Goal: Task Accomplishment & Management: Manage account settings

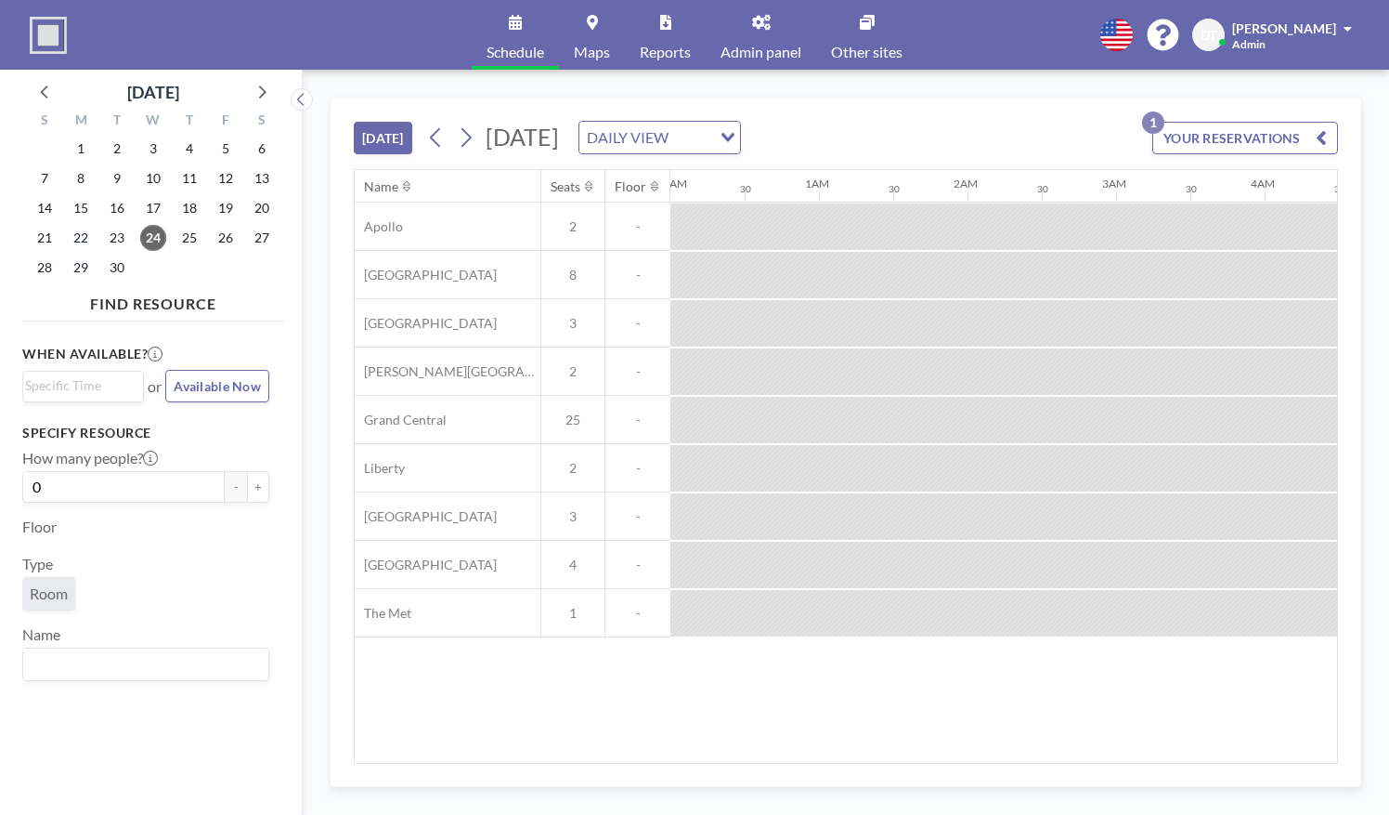
scroll to position [0, 1490]
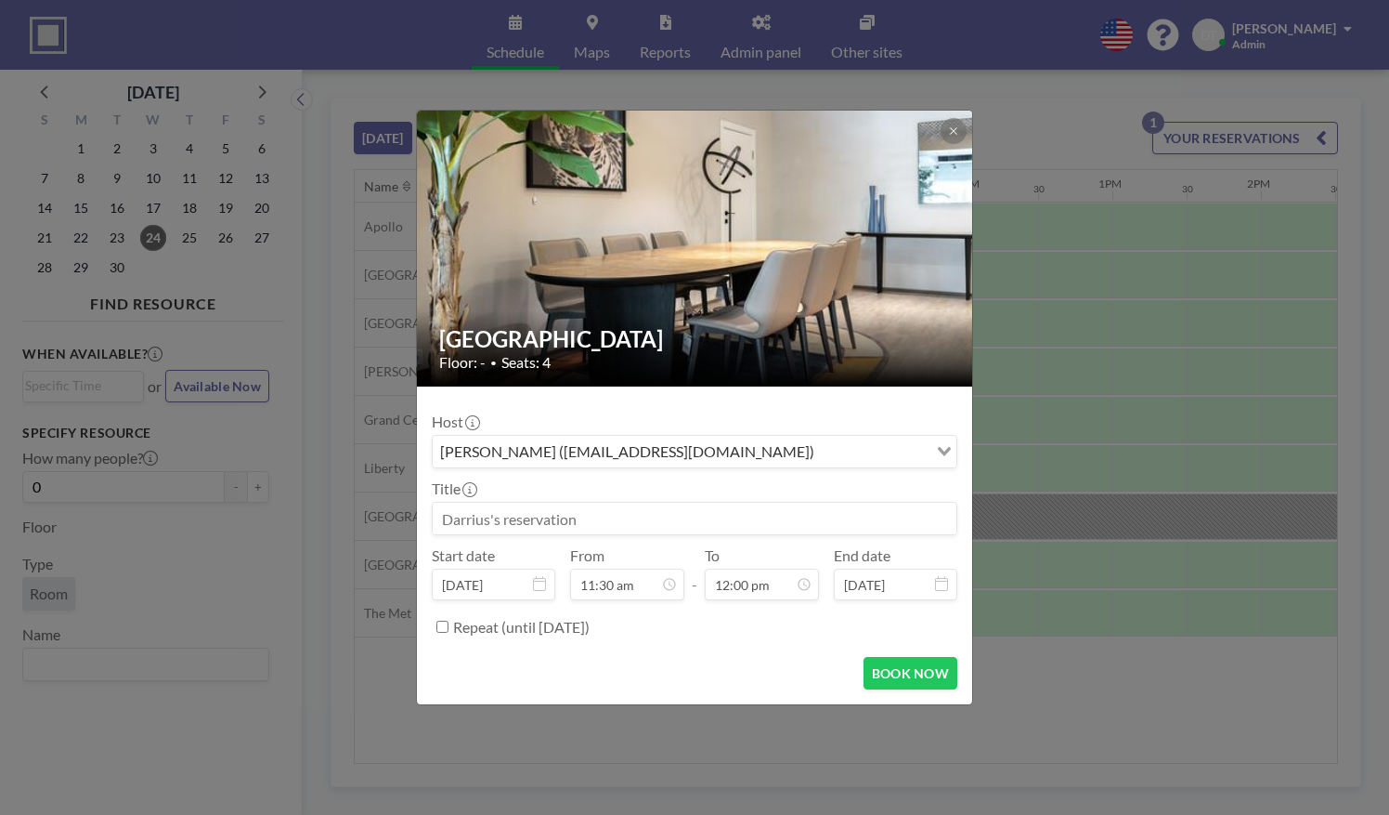
click at [1079, 602] on div "[GEOGRAPHIC_DATA] Floor: - • Seats: 4 Host [PERSON_NAME] ([EMAIL_ADDRESS][DOMAI…" at bounding box center [694, 407] width 1389 height 815
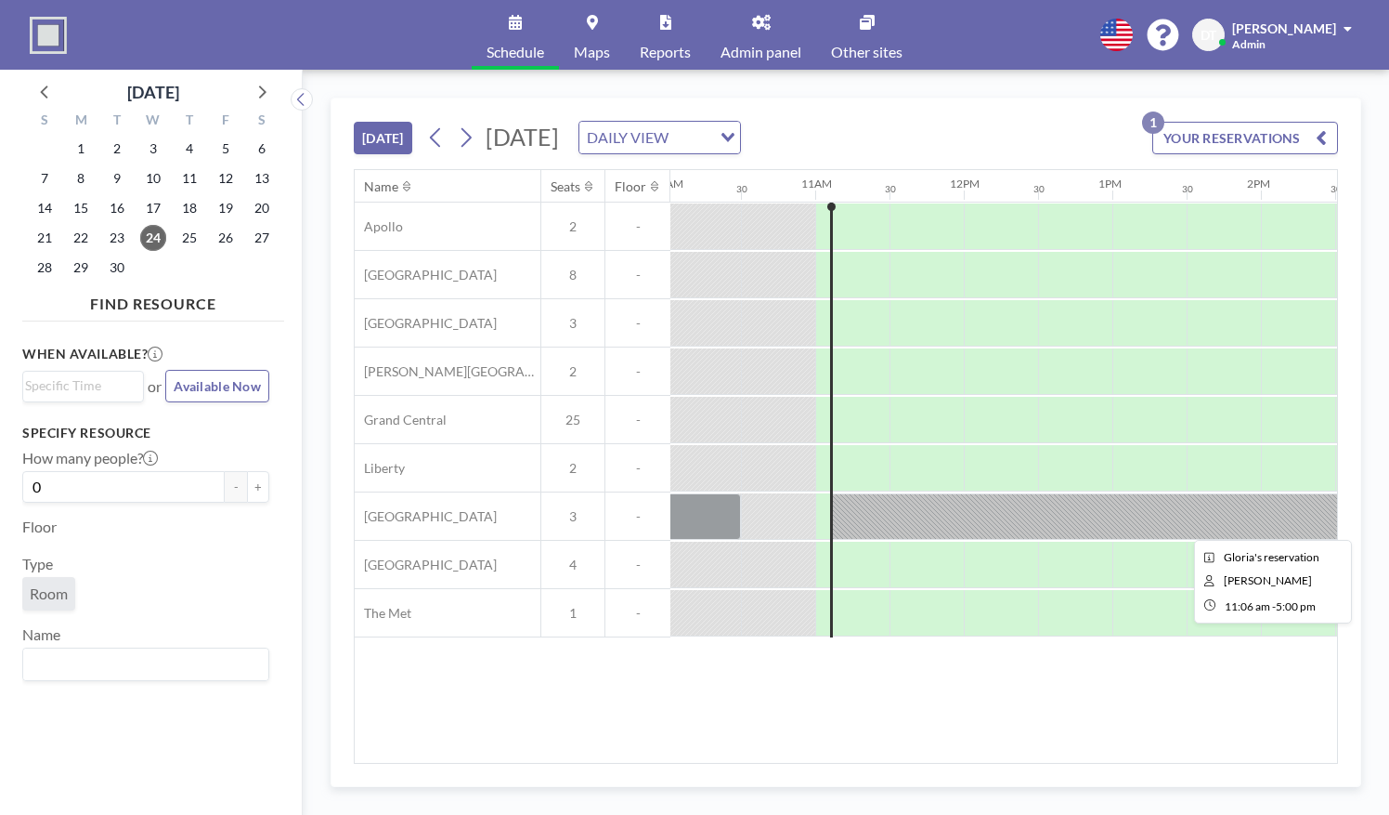
click at [1040, 516] on div at bounding box center [1268, 516] width 877 height 46
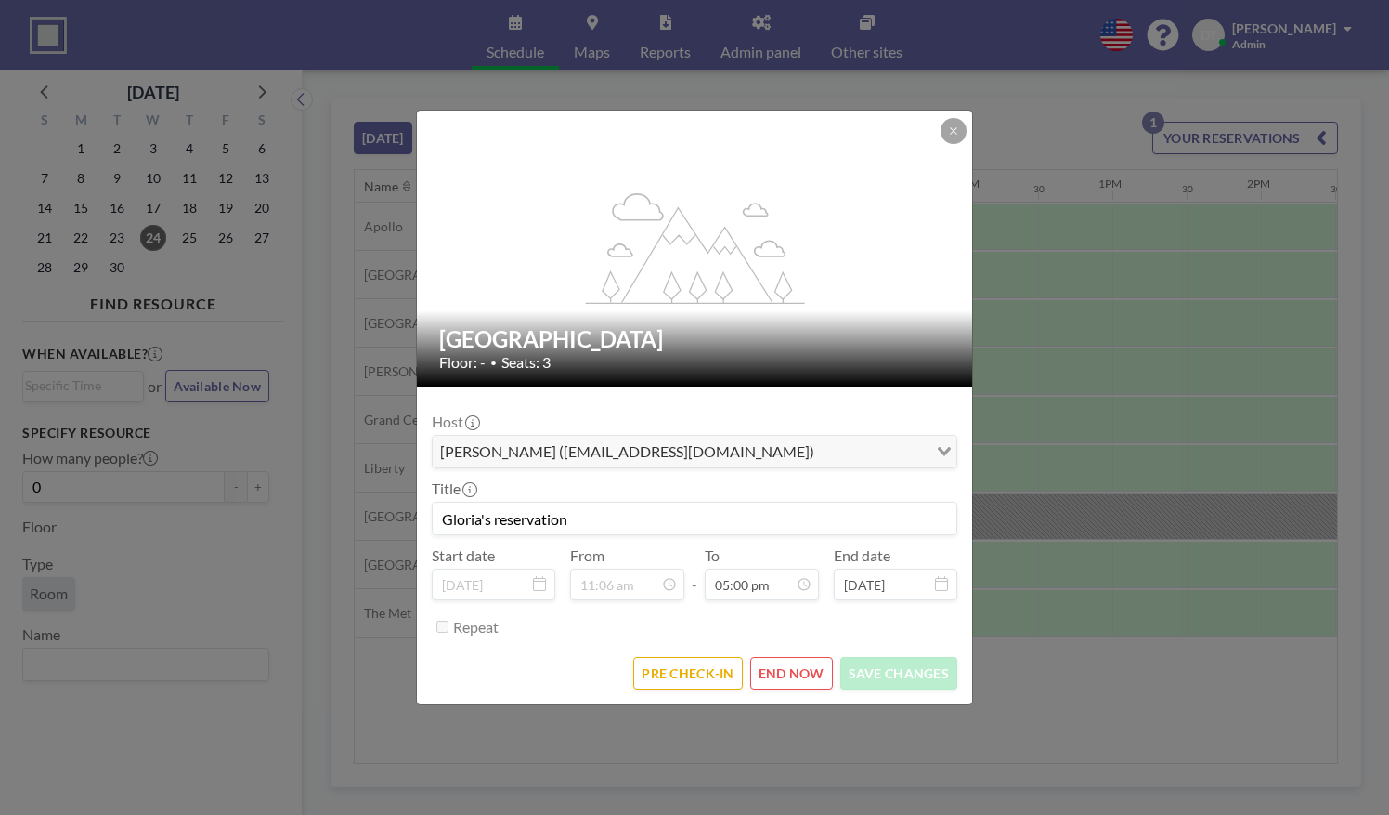
click at [658, 689] on form "Host [PERSON_NAME] ([EMAIL_ADDRESS][DOMAIN_NAME]) Loading... Title Gloria's res…" at bounding box center [694, 545] width 555 height 318
click at [695, 668] on button "PRE CHECK-IN" at bounding box center [687, 673] width 109 height 33
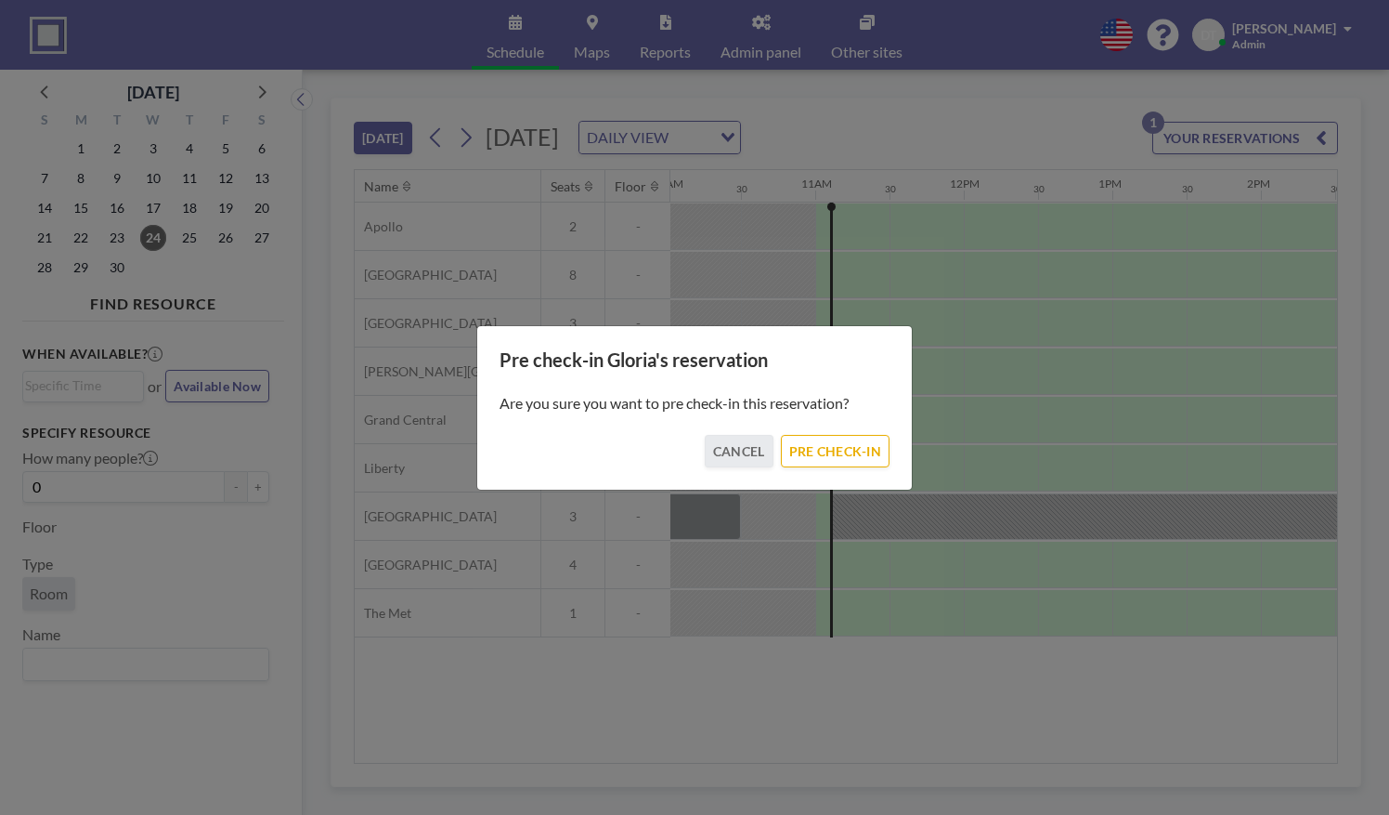
click at [849, 483] on div "Pre check-in Gloria's reservation Are you sure you want to pre check-in this re…" at bounding box center [694, 407] width 437 height 165
click at [835, 439] on button "PRE CHECK-IN" at bounding box center [835, 451] width 109 height 33
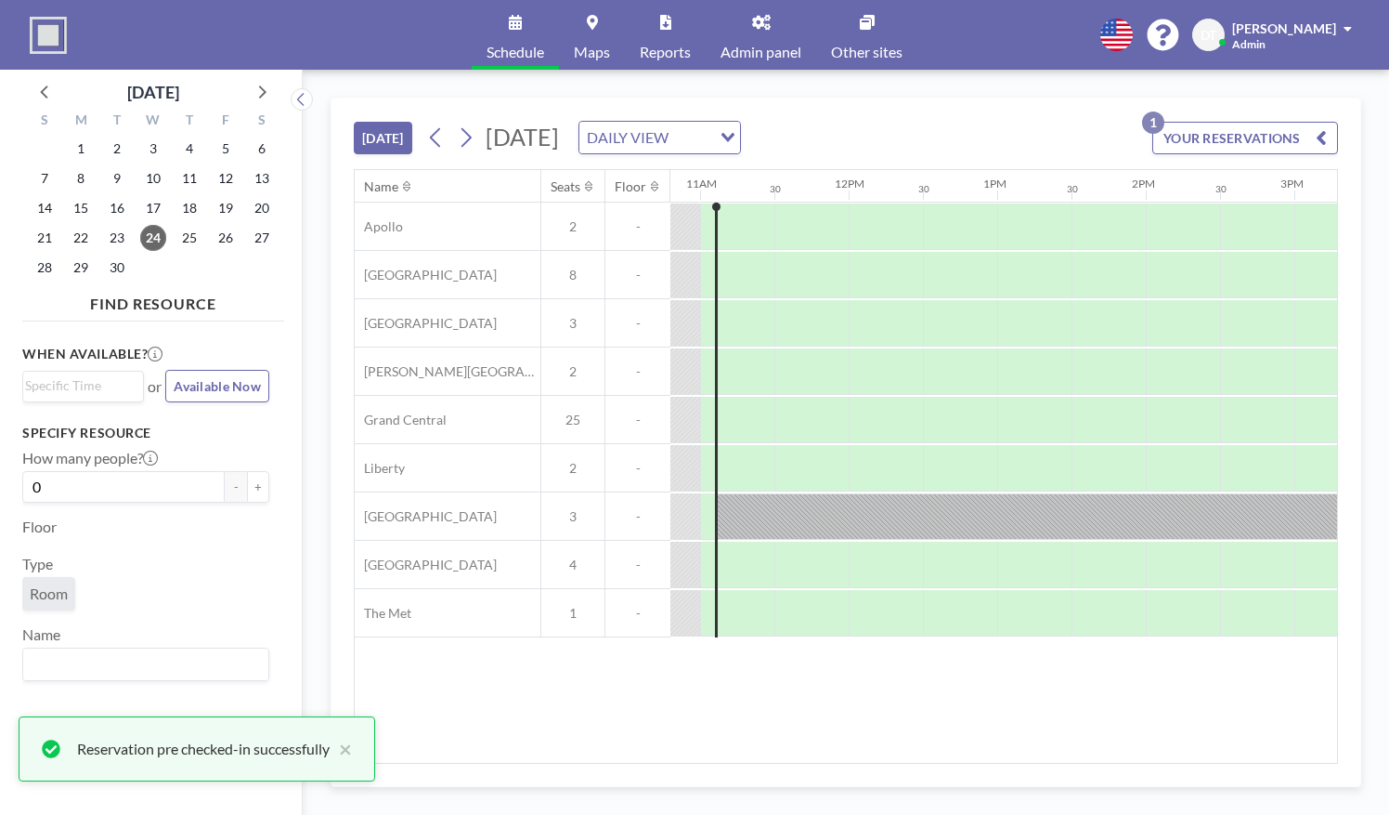
scroll to position [0, 1646]
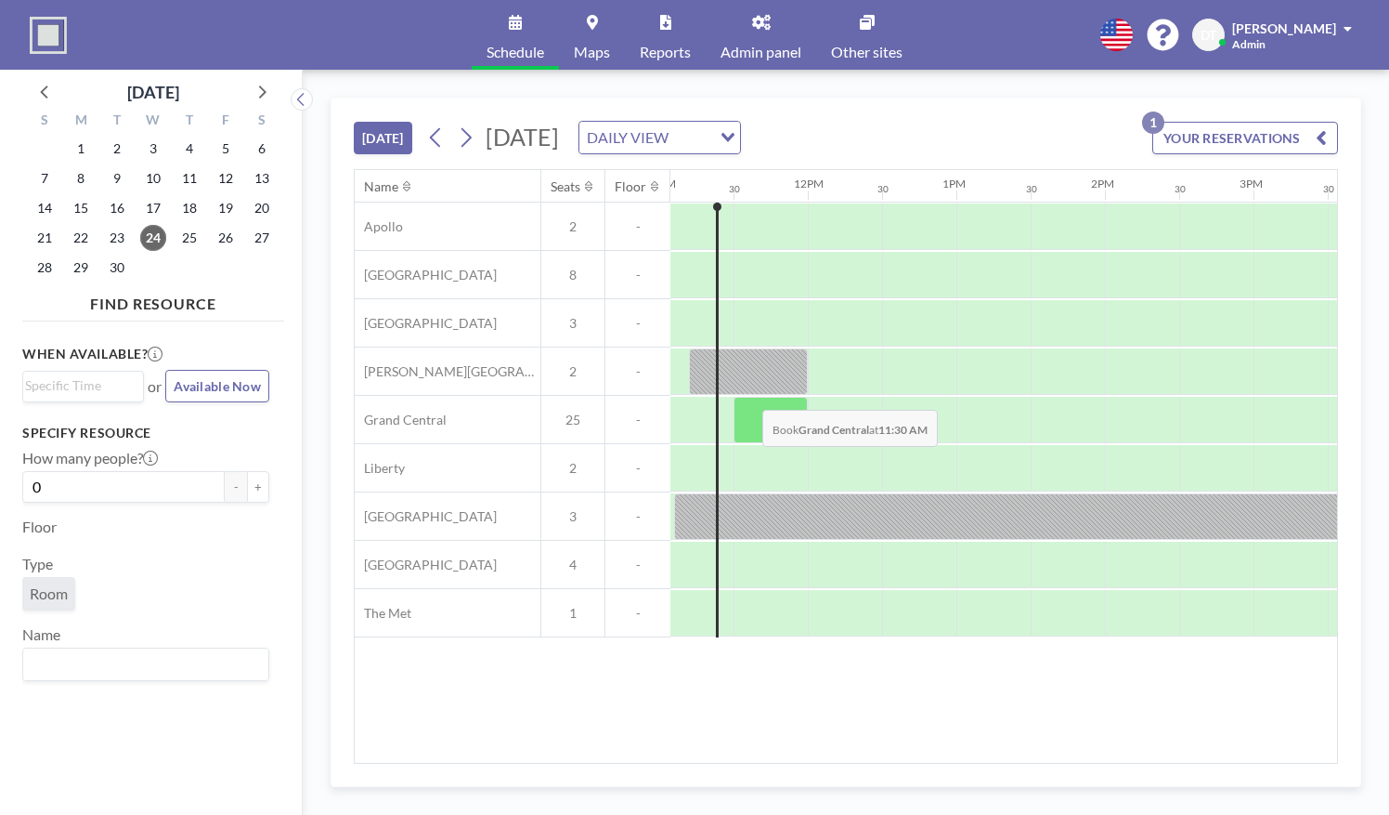
click at [733, 371] on div at bounding box center [748, 371] width 119 height 46
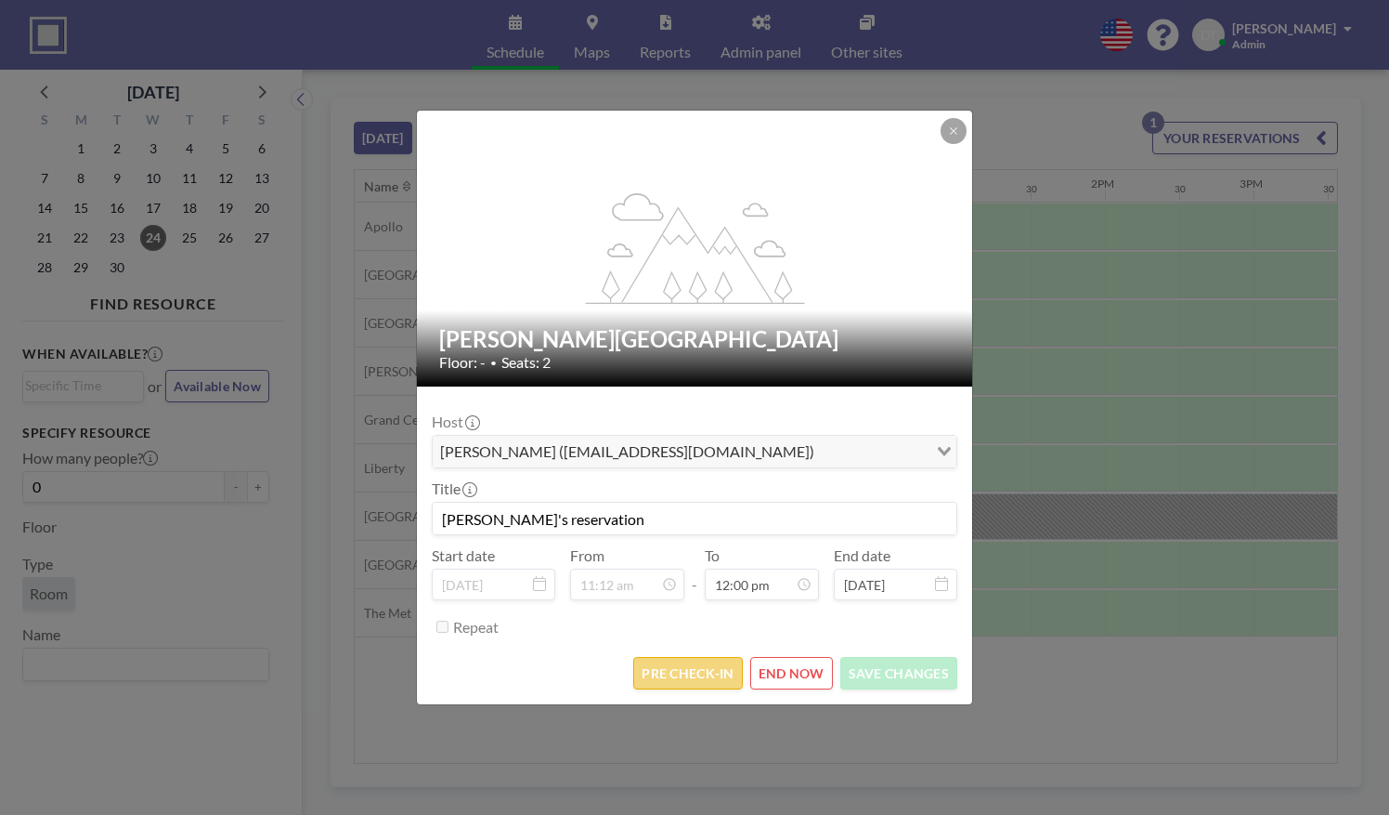
click at [679, 664] on button "PRE CHECK-IN" at bounding box center [687, 673] width 109 height 33
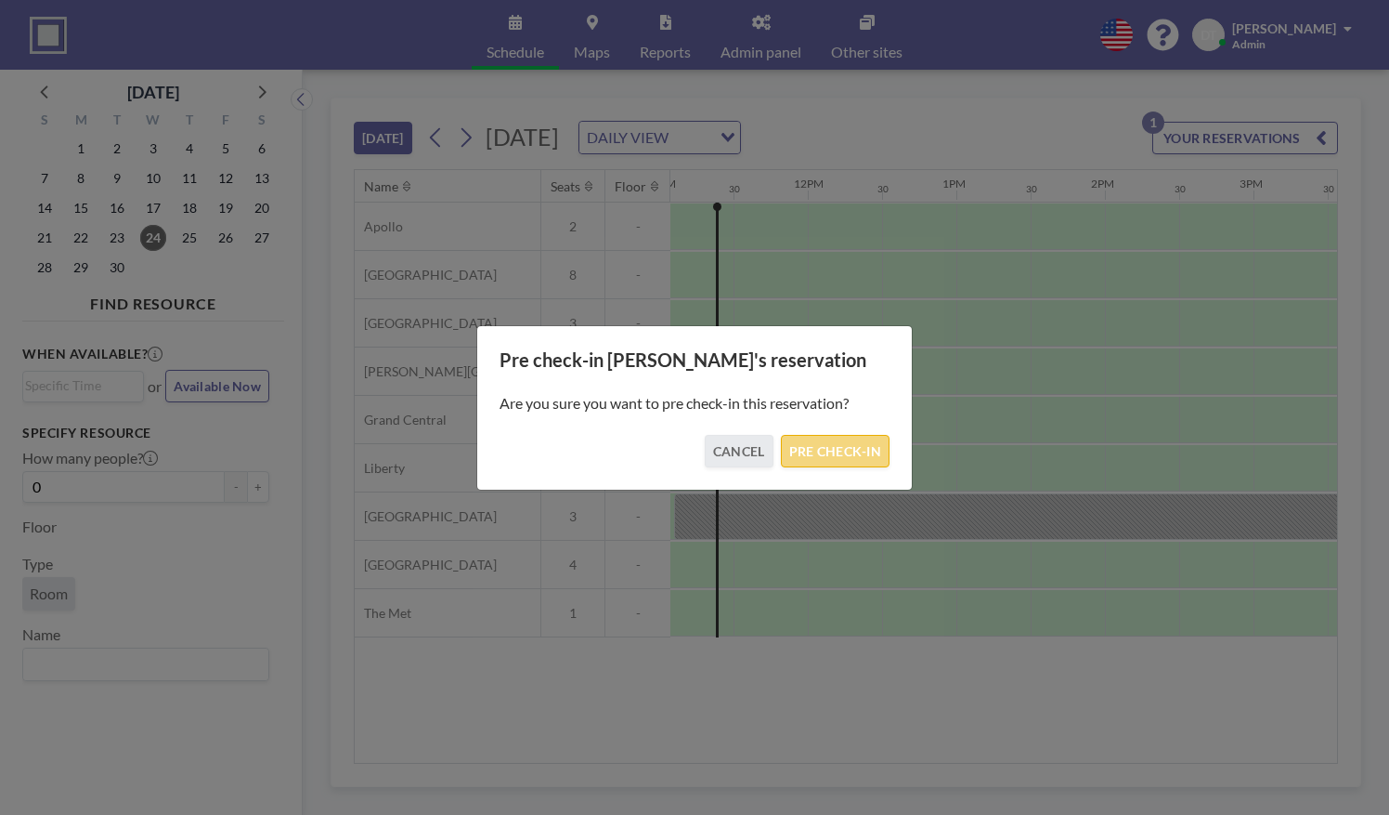
click at [815, 459] on button "PRE CHECK-IN" at bounding box center [835, 451] width 109 height 33
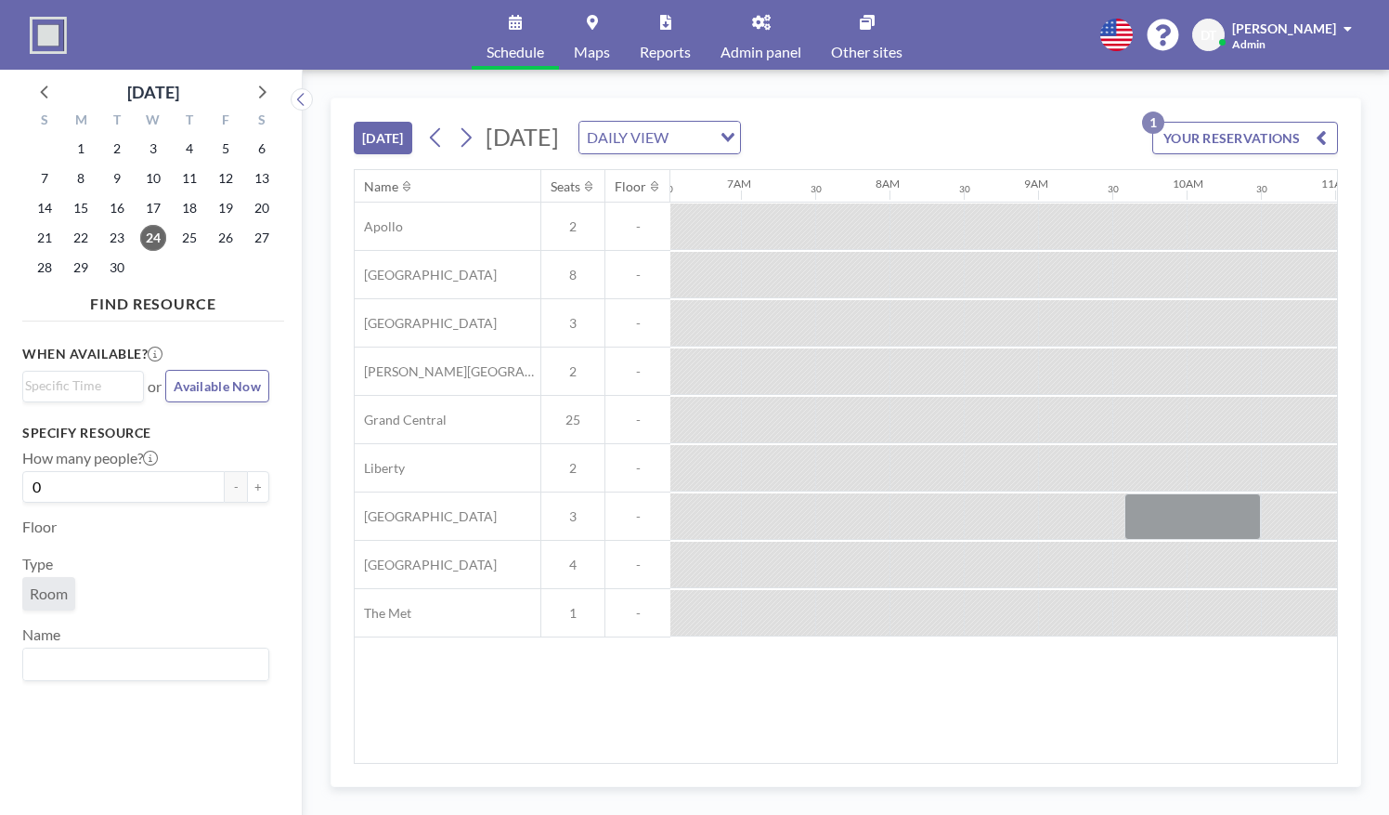
scroll to position [0, 1263]
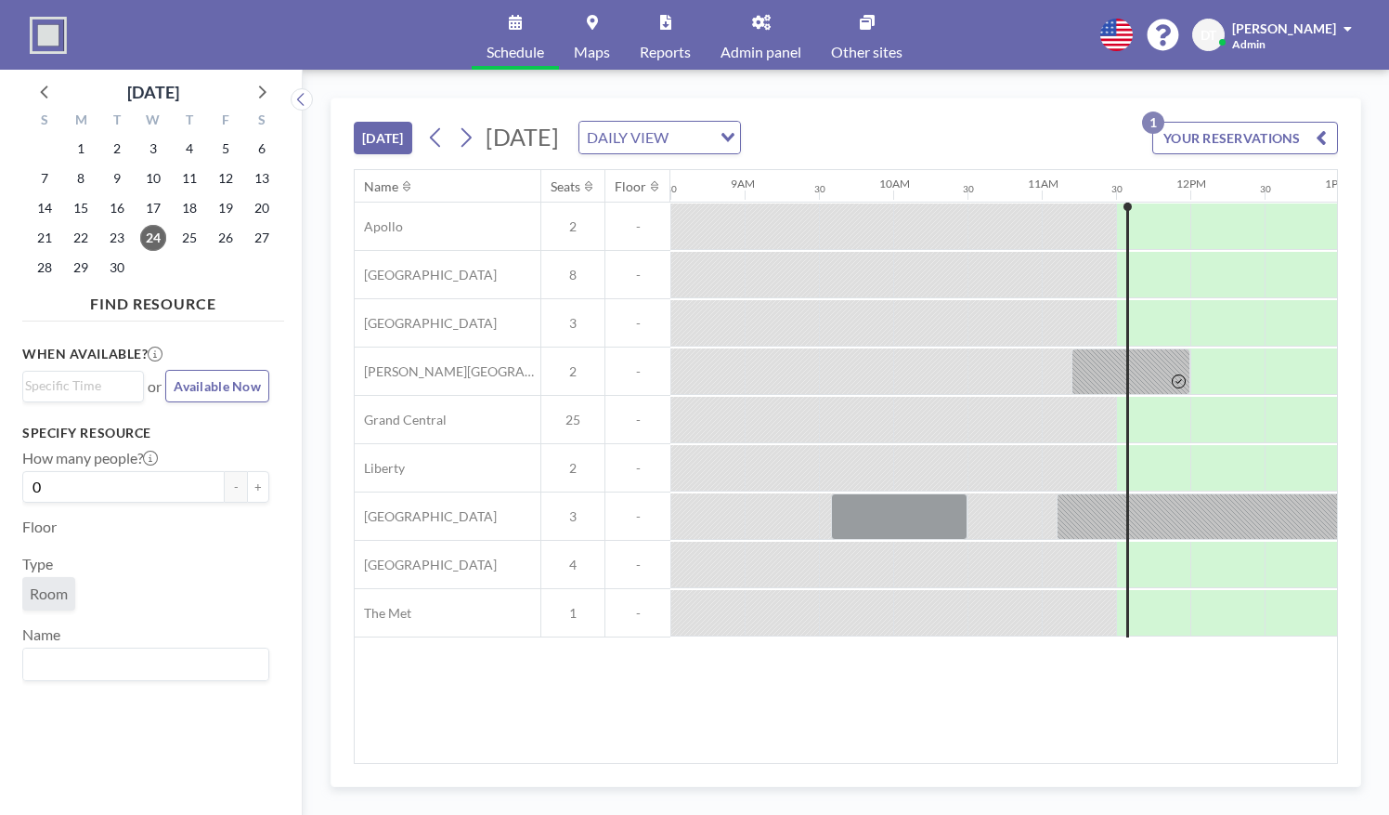
drag, startPoint x: 849, startPoint y: 752, endPoint x: 959, endPoint y: 747, distance: 110.7
click at [959, 747] on div "Name Seats Floor 12AM 30 1AM 30 2AM 30 3AM 30 4AM 30 5AM 30 6AM 30 7AM 30 8AM 3…" at bounding box center [846, 466] width 983 height 593
click at [914, 753] on div "Name Seats Floor 12AM 30 1AM 30 2AM 30 3AM 30 4AM 30 5AM 30 6AM 30 7AM 30 8AM 3…" at bounding box center [846, 466] width 983 height 593
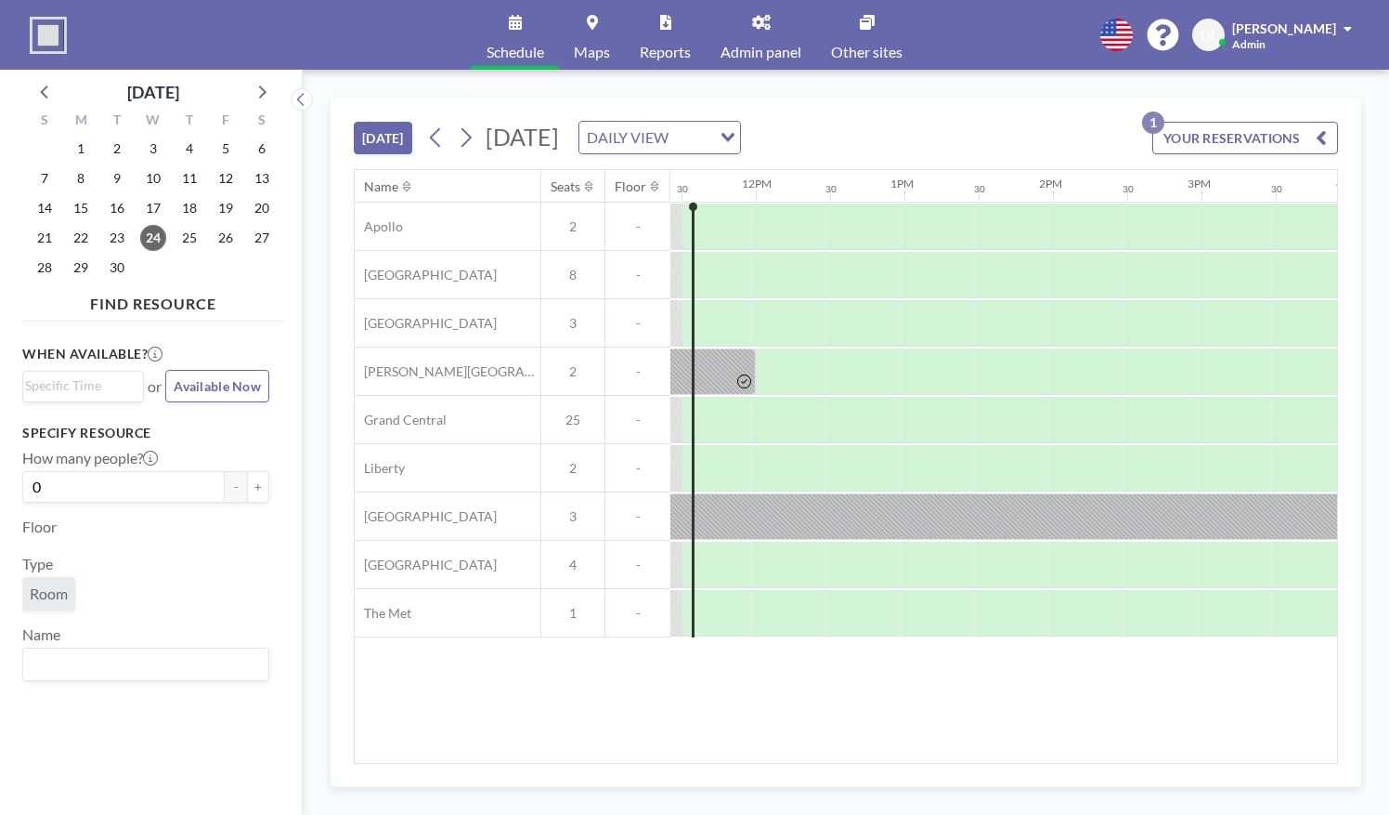
scroll to position [0, 1711]
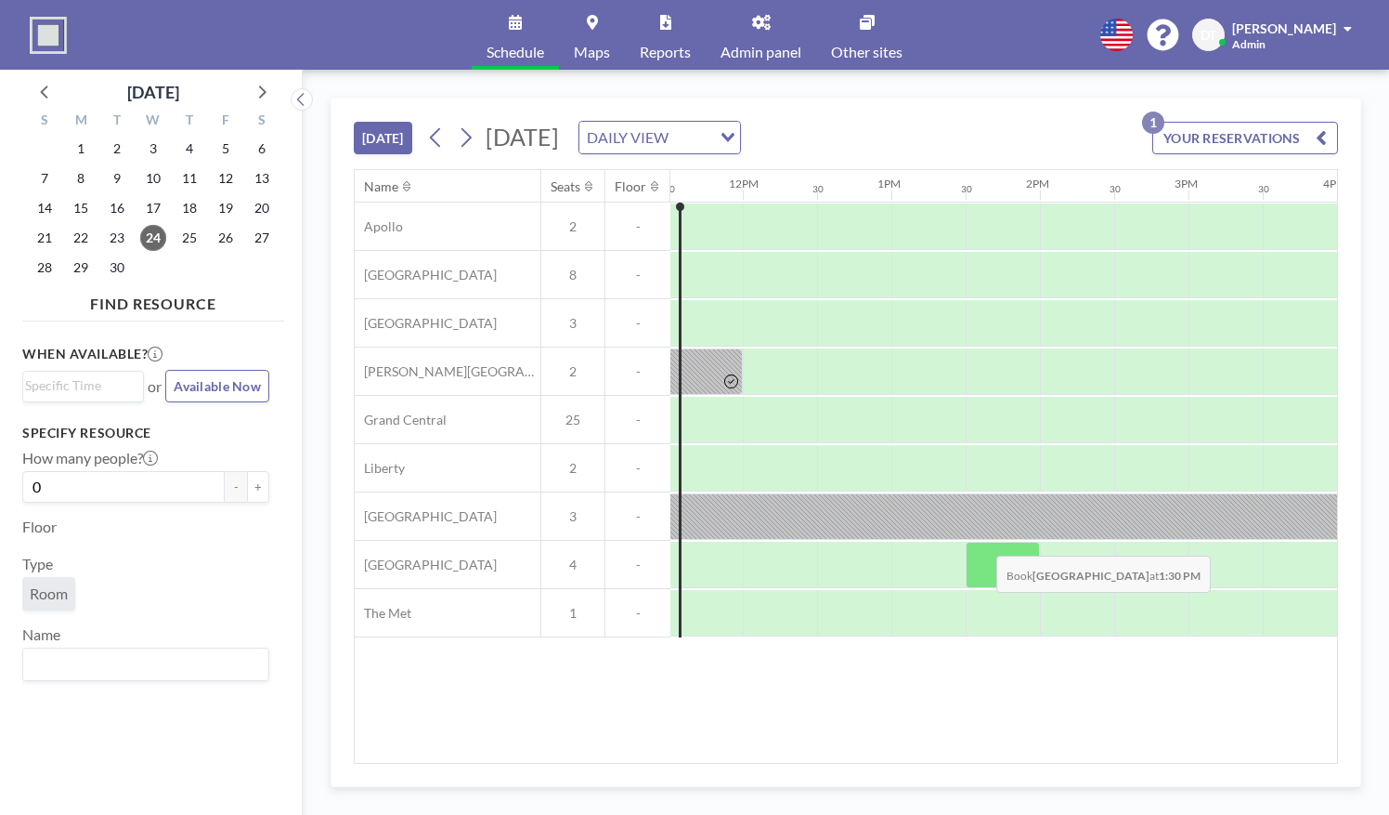
click at [982, 530] on div at bounding box center [1047, 516] width 877 height 46
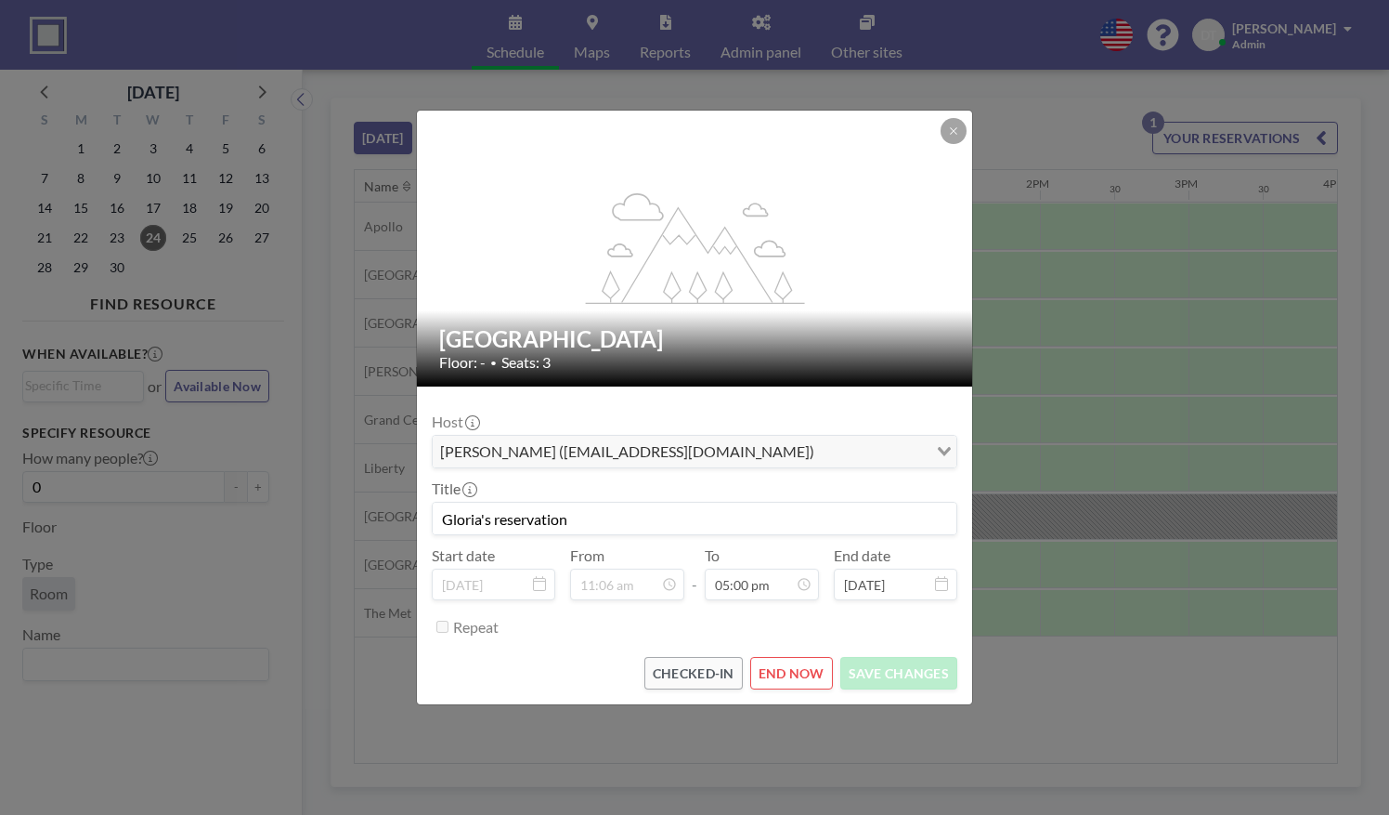
click at [1068, 617] on div "flex-grow: 1.2; Penn Station Floor: - • Seats: 3 Host [PERSON_NAME] ([EMAIL_ADD…" at bounding box center [694, 407] width 1389 height 815
